Goal: Information Seeking & Learning: Understand process/instructions

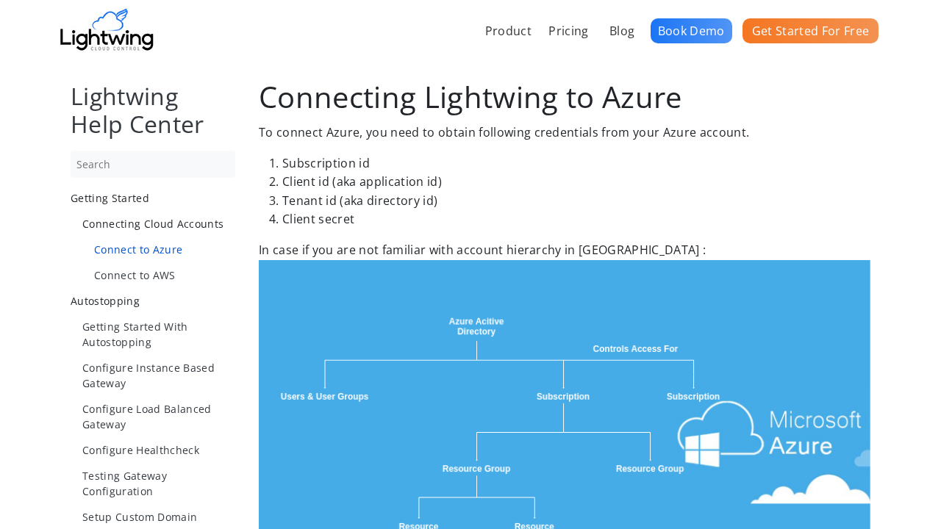
scroll to position [1463, 0]
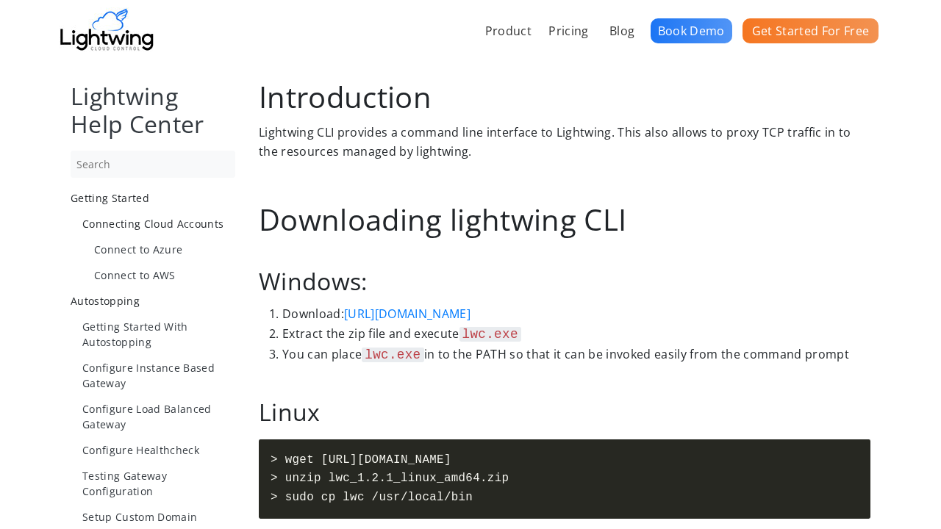
scroll to position [1034, 0]
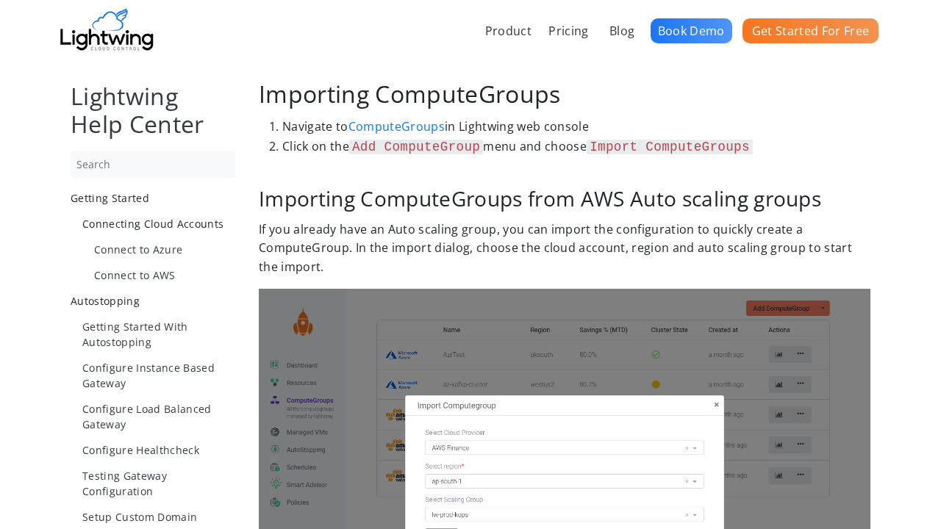
scroll to position [1034, 0]
